Goal: Task Accomplishment & Management: Complete application form

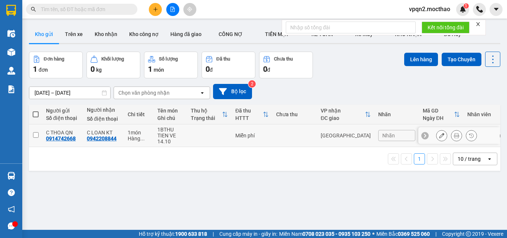
click at [243, 130] on td "Miễn phí" at bounding box center [252, 135] width 41 height 23
checkbox input "true"
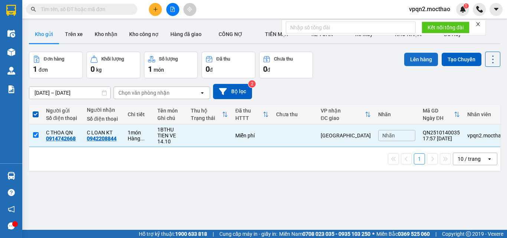
click at [409, 59] on button "Lên hàng" at bounding box center [421, 59] width 34 height 13
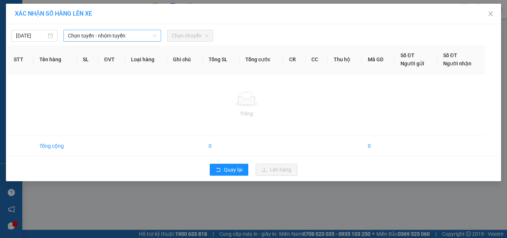
click at [87, 37] on span "Chọn tuyến - nhóm tuyến" at bounding box center [112, 35] width 89 height 11
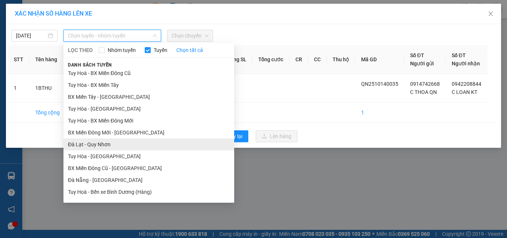
scroll to position [118, 0]
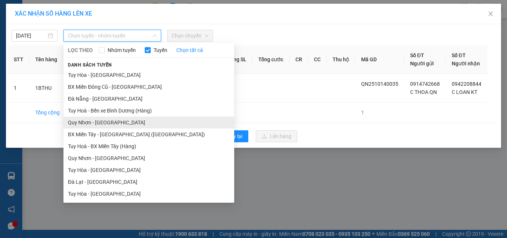
click at [107, 120] on li "Quy Nhơn - [GEOGRAPHIC_DATA]" at bounding box center [148, 123] width 171 height 12
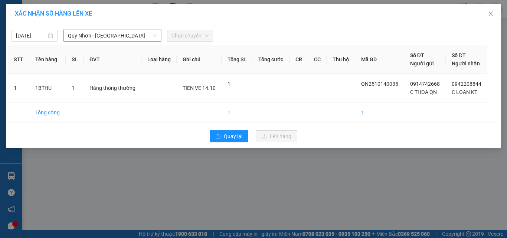
click at [192, 39] on span "Chọn chuyến" at bounding box center [190, 35] width 37 height 11
click at [190, 37] on span "Chọn chuyến" at bounding box center [190, 35] width 37 height 11
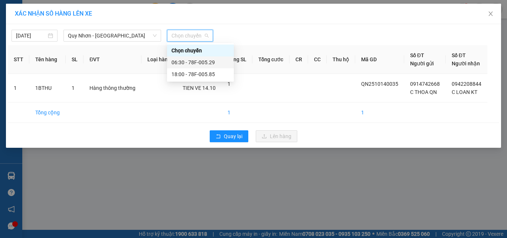
click at [189, 63] on div "06:30 - 78F-005.29" at bounding box center [201, 62] width 58 height 8
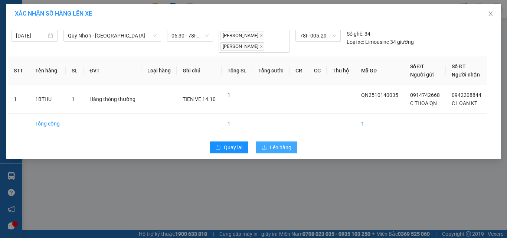
click at [269, 141] on button "Lên hàng" at bounding box center [277, 147] width 42 height 12
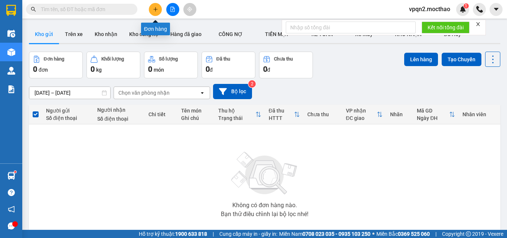
click at [157, 10] on icon "plus" at bounding box center [155, 9] width 5 height 5
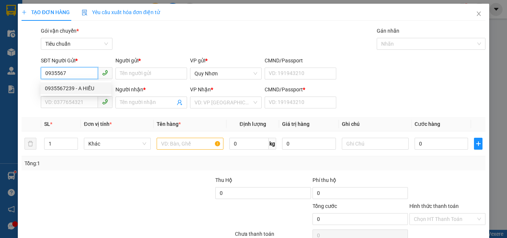
drag, startPoint x: 64, startPoint y: 89, endPoint x: 70, endPoint y: 93, distance: 7.7
click at [64, 89] on div "0935567239 - A HIẾU" at bounding box center [76, 88] width 62 height 8
type input "0935567239"
type input "A HIẾU"
type input "0908742588"
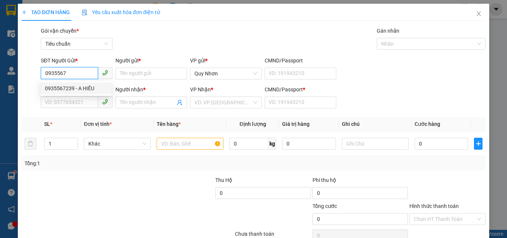
type input "THƯ"
type input "A"
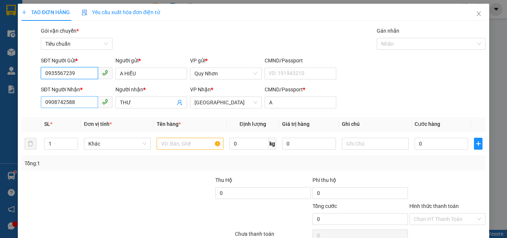
type input "0935567239"
click at [86, 101] on input "0908742588" at bounding box center [69, 102] width 57 height 12
type input "20.000"
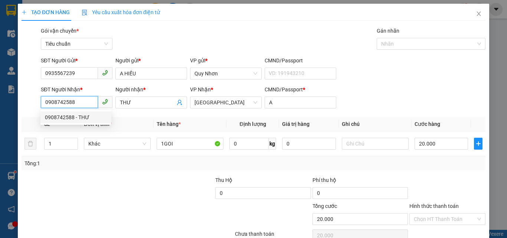
scroll to position [37, 0]
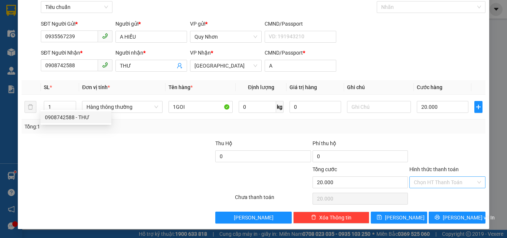
drag, startPoint x: 446, startPoint y: 182, endPoint x: 446, endPoint y: 176, distance: 5.2
click at [446, 180] on input "Hình thức thanh toán" at bounding box center [445, 182] width 62 height 11
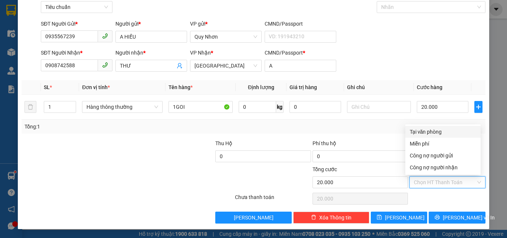
click at [442, 133] on div "Tại văn phòng" at bounding box center [443, 132] width 66 height 8
type input "0"
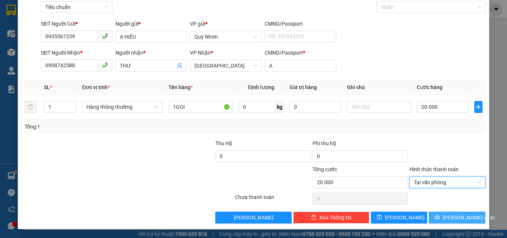
click at [435, 216] on button "[PERSON_NAME] và In" at bounding box center [457, 218] width 57 height 12
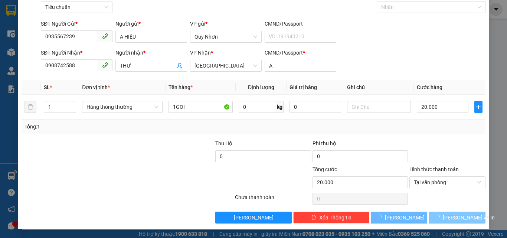
click at [435, 216] on button "[PERSON_NAME] và In" at bounding box center [457, 218] width 57 height 12
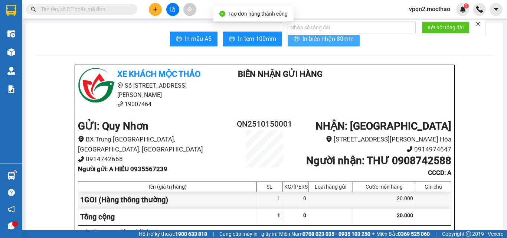
click at [324, 38] on span "In biên nhận 80mm" at bounding box center [328, 38] width 51 height 9
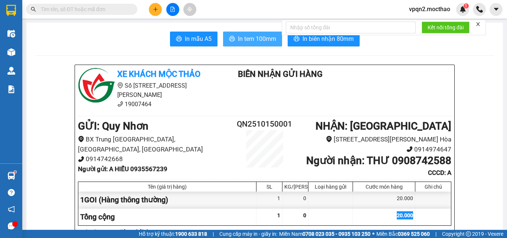
click at [253, 45] on button "In tem 100mm" at bounding box center [252, 39] width 59 height 15
click at [255, 42] on span "In tem 100mm" at bounding box center [257, 38] width 38 height 9
click at [153, 5] on button at bounding box center [155, 9] width 13 height 13
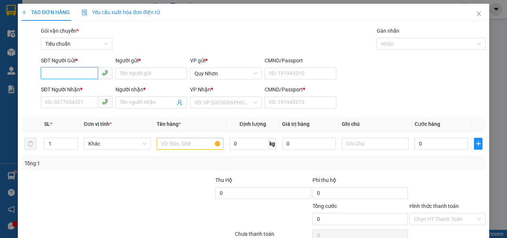
click at [63, 69] on input "SĐT Người Gửi *" at bounding box center [69, 73] width 57 height 12
type input "0909761093"
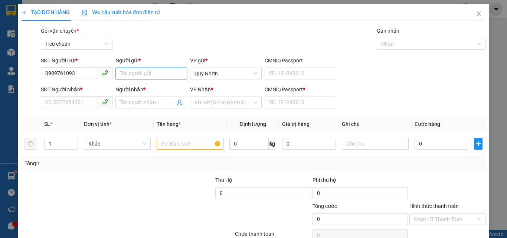
click at [156, 76] on input "Người gửi *" at bounding box center [151, 74] width 72 height 12
type input "duy anh"
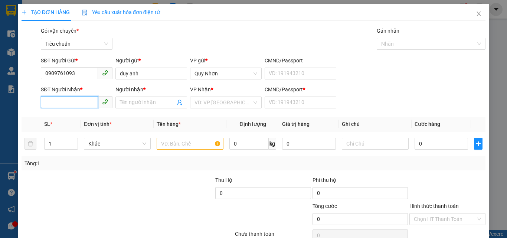
click at [53, 104] on input "SĐT Người Nhận *" at bounding box center [69, 102] width 57 height 12
type input "0354119514"
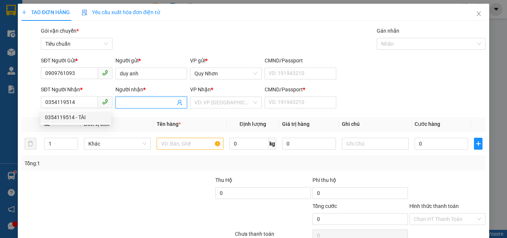
click at [149, 103] on input "Người nhận *" at bounding box center [147, 102] width 55 height 8
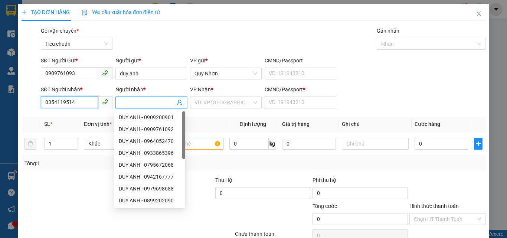
click at [87, 105] on input "0354119514" at bounding box center [69, 102] width 57 height 12
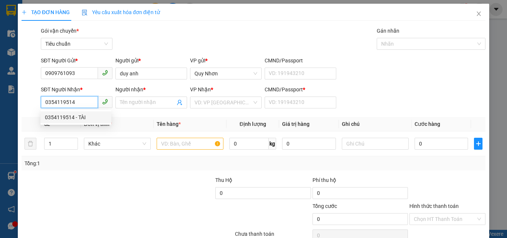
click at [80, 116] on div "0354119514 - TÀI" at bounding box center [76, 117] width 62 height 8
type input "TÀI"
type input "a"
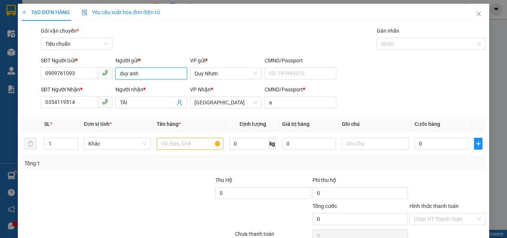
type input "20.000"
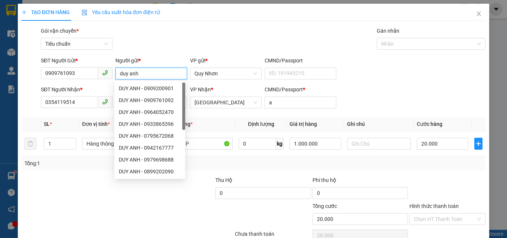
drag, startPoint x: 152, startPoint y: 72, endPoint x: 120, endPoint y: 76, distance: 32.6
click at [120, 76] on input "duy anh" at bounding box center [151, 74] width 72 height 12
type input "DUY ANH"
click at [162, 28] on div "Gói vận chuyển * Tiêu chuẩn Gán nhãn Nhãn" at bounding box center [263, 40] width 448 height 26
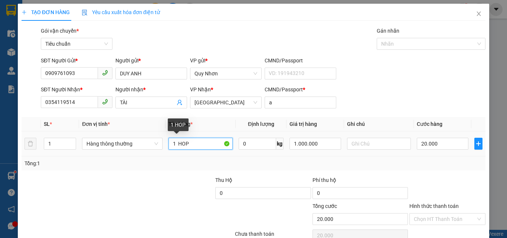
click at [212, 143] on input "1 HOP" at bounding box center [201, 144] width 64 height 12
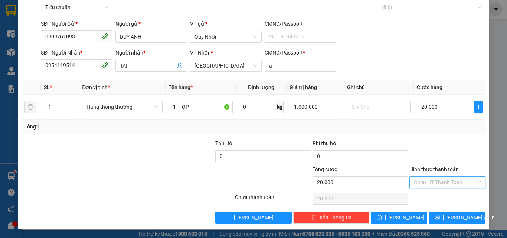
drag, startPoint x: 431, startPoint y: 183, endPoint x: 428, endPoint y: 151, distance: 31.7
click at [430, 183] on input "Hình thức thanh toán" at bounding box center [445, 182] width 62 height 11
click at [430, 134] on div "Tại văn phòng" at bounding box center [443, 132] width 66 height 8
type input "0"
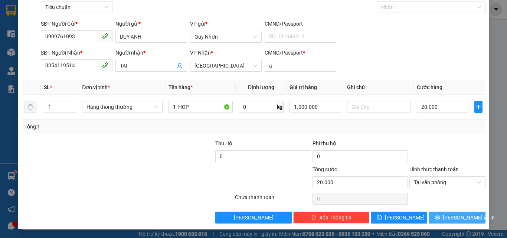
click at [435, 216] on button "[PERSON_NAME] và In" at bounding box center [457, 218] width 57 height 12
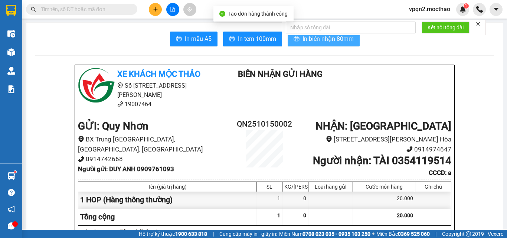
click at [352, 38] on button "In biên nhận 80mm" at bounding box center [324, 39] width 72 height 15
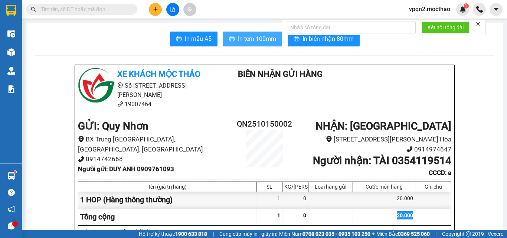
click at [256, 42] on span "In tem 100mm" at bounding box center [257, 38] width 38 height 9
click at [169, 7] on button at bounding box center [172, 9] width 13 height 13
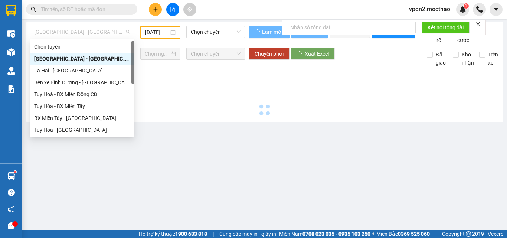
click at [92, 34] on span "[GEOGRAPHIC_DATA] - [GEOGRAPHIC_DATA]" at bounding box center [82, 31] width 96 height 11
type input "[DATE]"
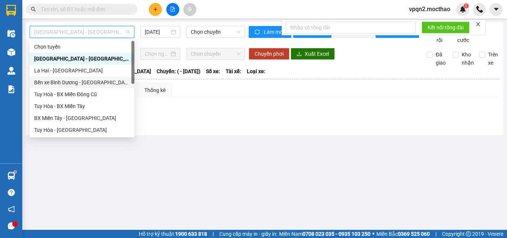
scroll to position [148, 0]
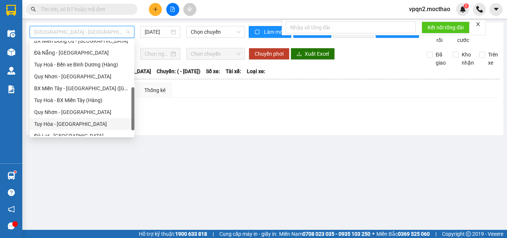
click at [63, 122] on div "Tuy Hòa - [GEOGRAPHIC_DATA]" at bounding box center [82, 124] width 96 height 8
type input "[DATE]"
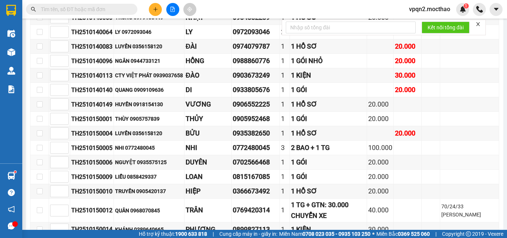
scroll to position [91, 0]
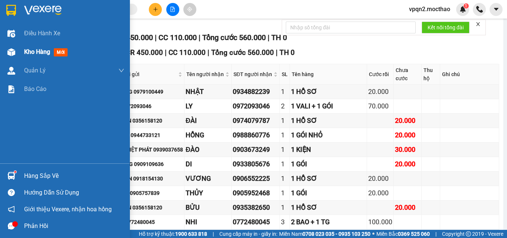
click at [6, 60] on div "Kho hàng mới" at bounding box center [65, 52] width 130 height 19
click at [9, 56] on div at bounding box center [11, 52] width 13 height 13
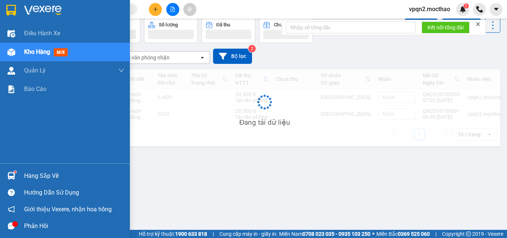
scroll to position [34, 0]
